Goal: Information Seeking & Learning: Learn about a topic

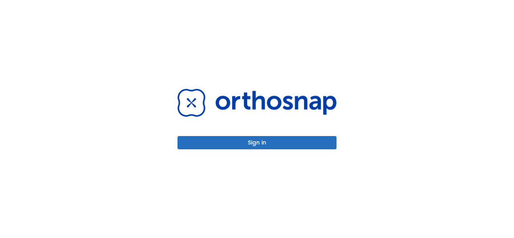
click at [290, 138] on button "Sign in" at bounding box center [256, 142] width 159 height 13
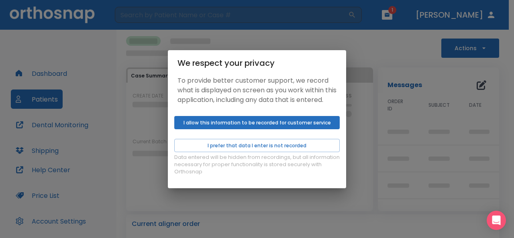
click at [282, 129] on button "I allow this information to be recorded for customer service" at bounding box center [256, 122] width 165 height 13
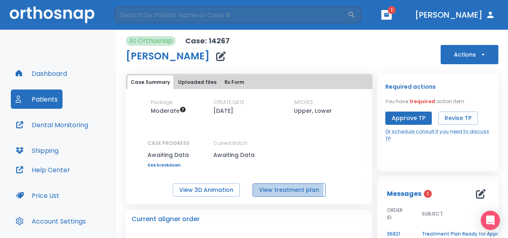
click at [265, 189] on button "View treatment plan" at bounding box center [289, 189] width 73 height 13
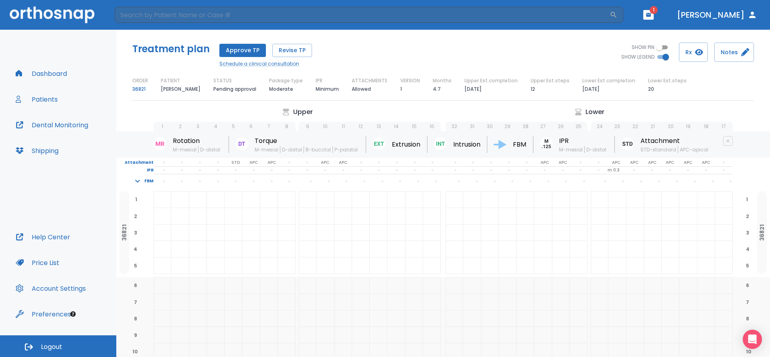
click at [164, 238] on div at bounding box center [162, 232] width 17 height 16
click at [163, 207] on div at bounding box center [162, 199] width 17 height 16
click at [513, 50] on icon "button" at bounding box center [699, 52] width 8 height 8
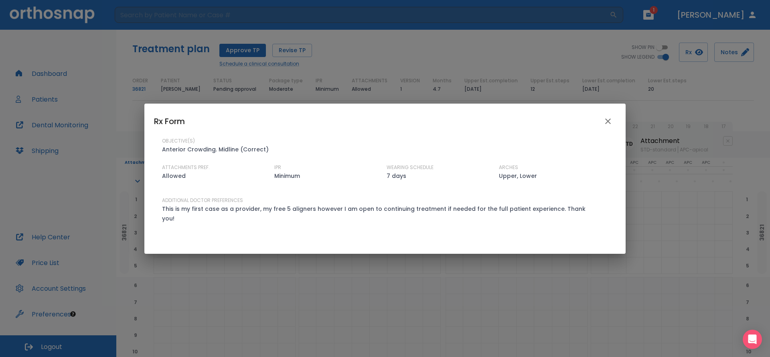
click at [513, 123] on icon "close" at bounding box center [609, 121] width 10 height 10
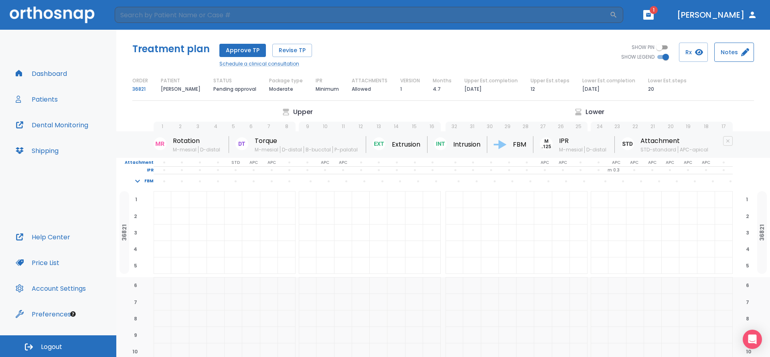
click at [513, 54] on button "Notes" at bounding box center [735, 52] width 40 height 19
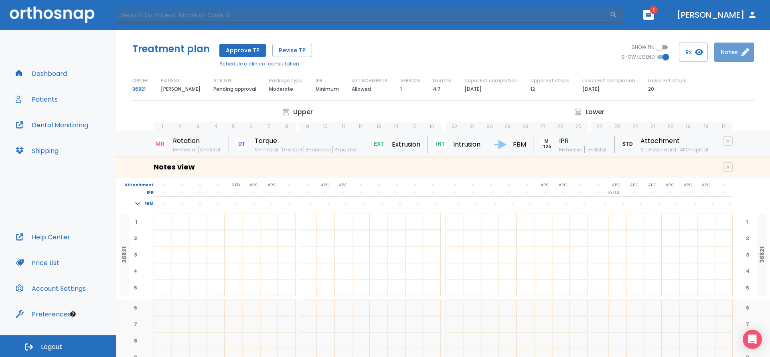
click at [513, 54] on button "Notes" at bounding box center [735, 52] width 40 height 19
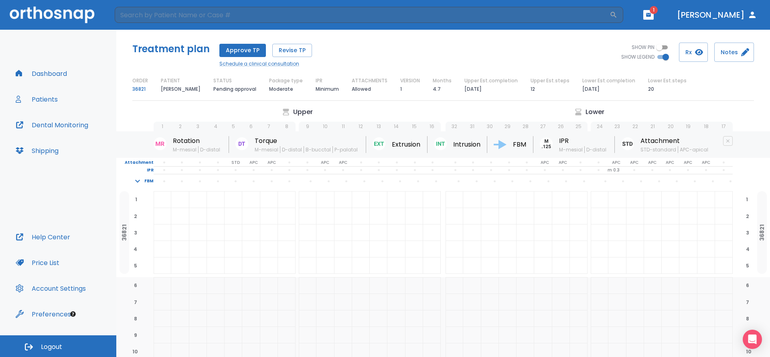
click at [513, 112] on icon at bounding box center [579, 112] width 8 height 8
click at [295, 115] on div "1 2 3 4 5 6 7 8 9 10 11 12 13 14 15 16" at bounding box center [293, 123] width 295 height 18
click at [513, 131] on span "25" at bounding box center [579, 127] width 18 height 10
click at [271, 224] on div at bounding box center [268, 216] width 17 height 16
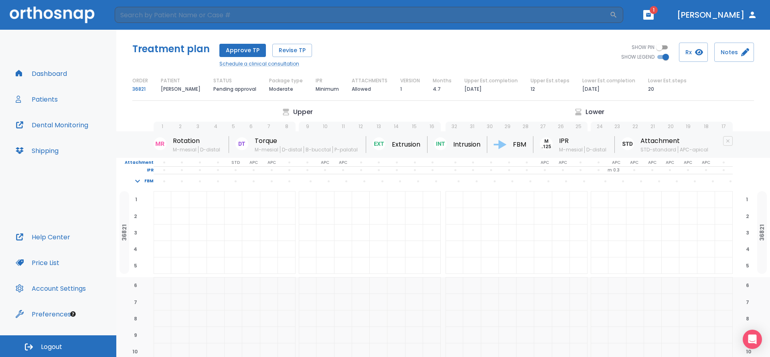
click at [271, 224] on div at bounding box center [268, 216] width 17 height 16
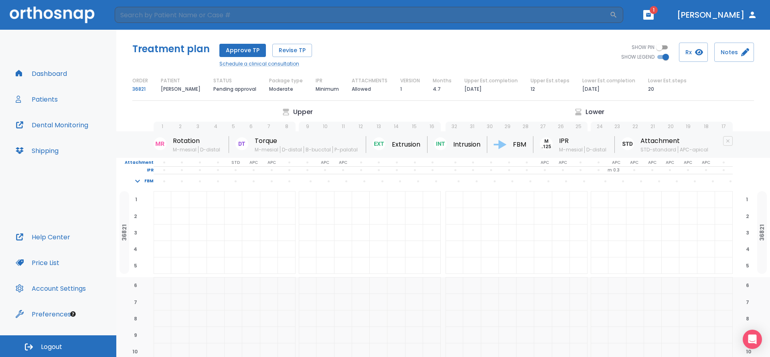
click at [271, 224] on div at bounding box center [268, 216] width 17 height 16
click at [35, 74] on button "Dashboard" at bounding box center [41, 73] width 61 height 19
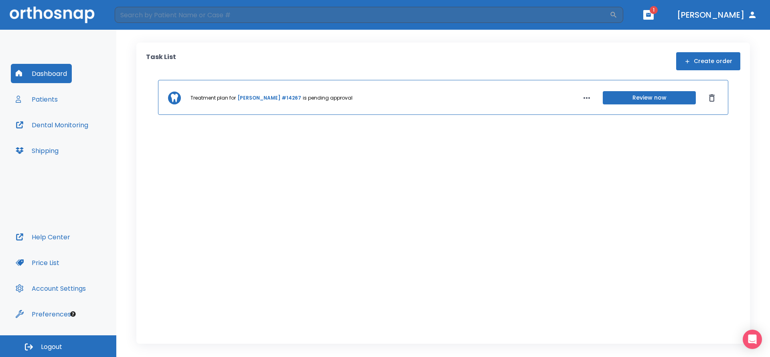
click at [513, 99] on button "Review now" at bounding box center [649, 97] width 93 height 13
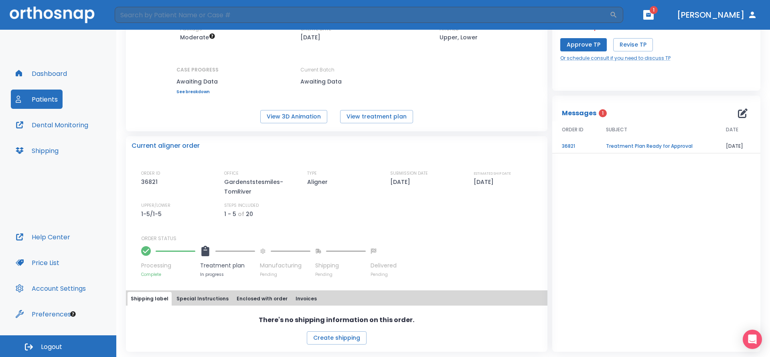
scroll to position [74, 0]
click at [201, 238] on button "Special Instructions" at bounding box center [202, 298] width 59 height 14
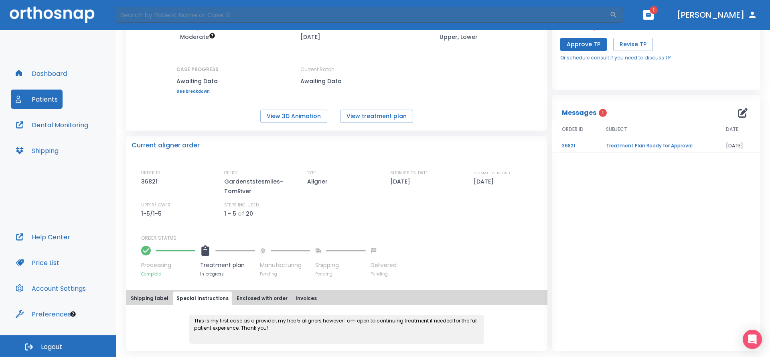
scroll to position [73, 0]
click at [245, 238] on button "Enclosed with order" at bounding box center [262, 299] width 57 height 14
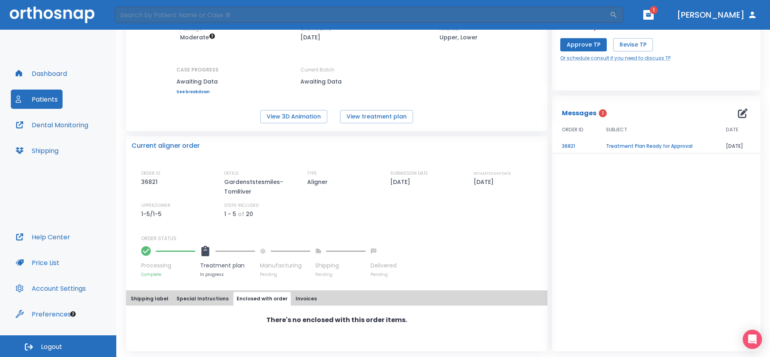
click at [300, 238] on button "Invoices" at bounding box center [307, 299] width 28 height 14
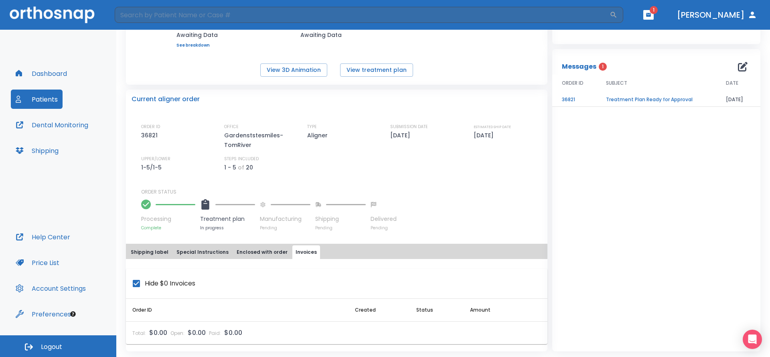
scroll to position [0, 0]
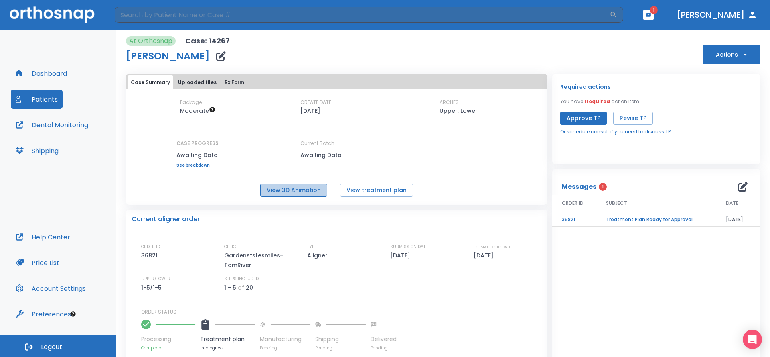
click at [308, 185] on button "View 3D Animation" at bounding box center [293, 189] width 67 height 13
click at [378, 194] on button "View treatment plan" at bounding box center [376, 189] width 73 height 13
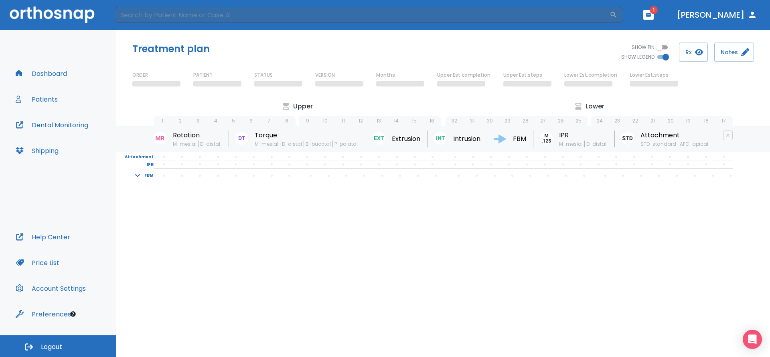
click at [139, 182] on div "FBM" at bounding box center [138, 176] width 36 height 14
